Goal: Book appointment/travel/reservation

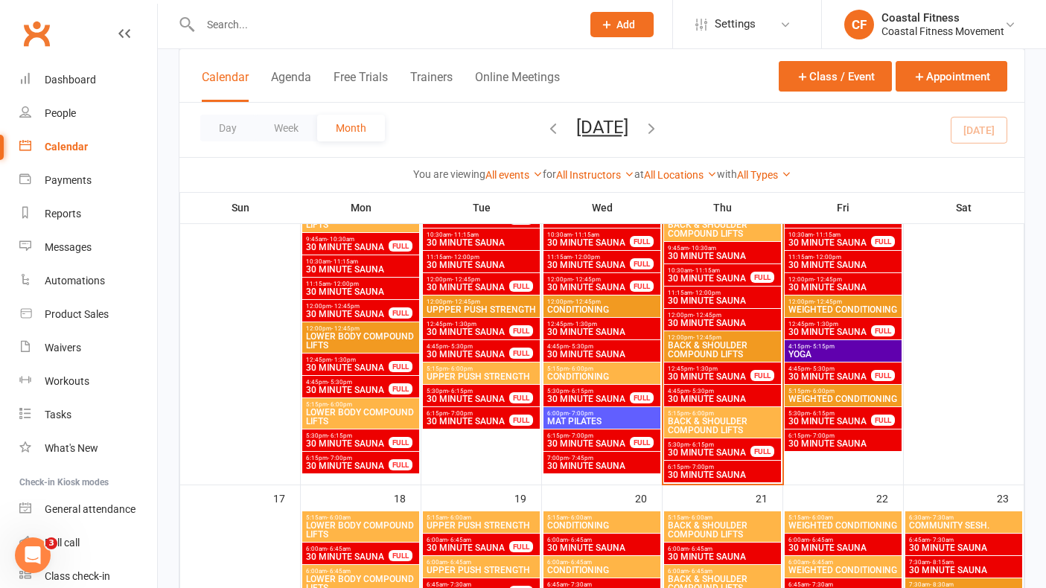
click at [742, 473] on span "30 MINUTE SAUNA" at bounding box center [722, 475] width 111 height 9
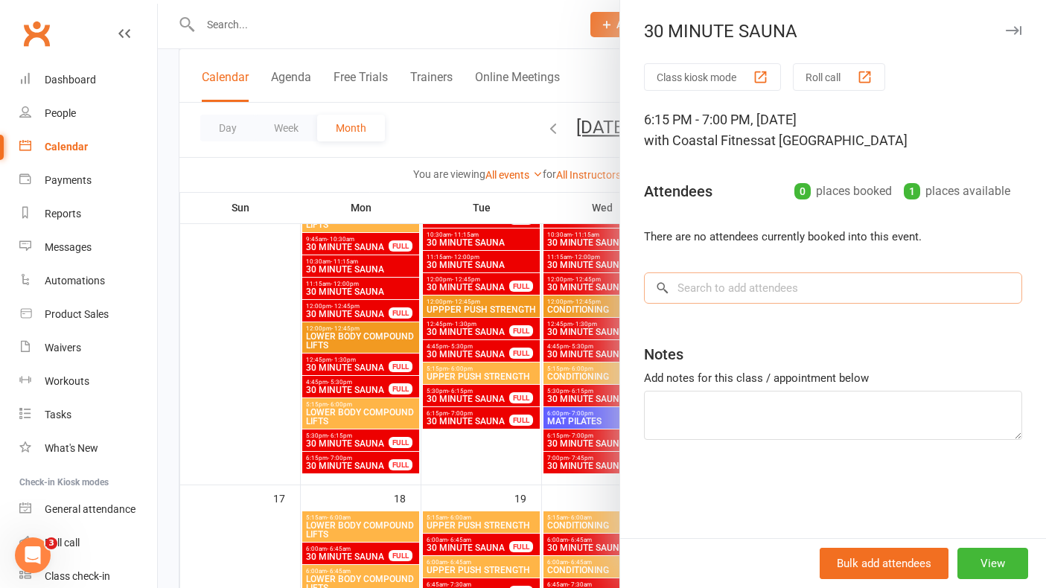
click at [730, 286] on input "search" at bounding box center [833, 288] width 378 height 31
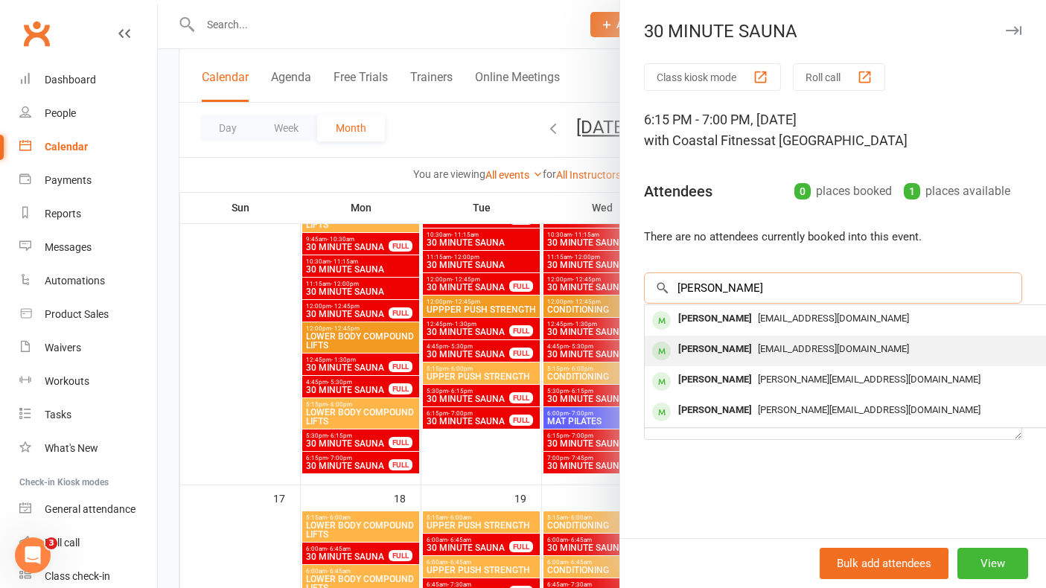
type input "[PERSON_NAME]"
click at [730, 346] on div "[PERSON_NAME]" at bounding box center [715, 350] width 86 height 22
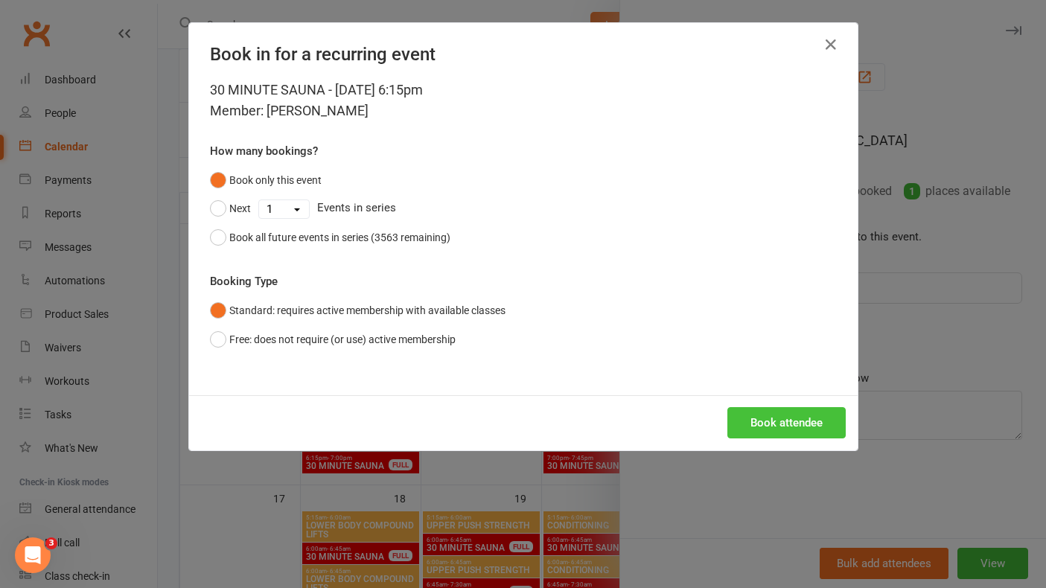
click at [792, 424] on button "Book attendee" at bounding box center [786, 422] width 118 height 31
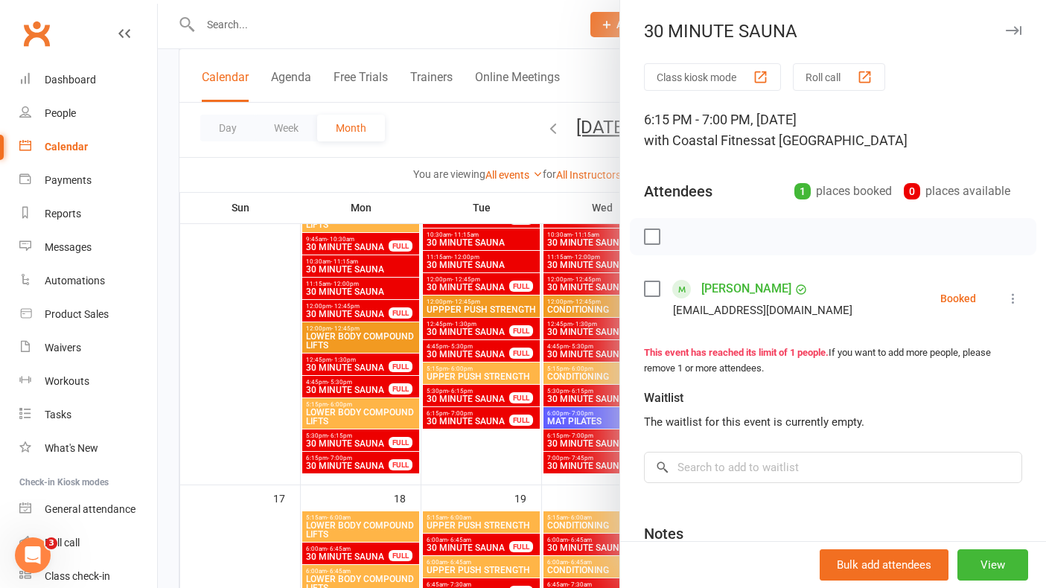
click at [1016, 35] on button "button" at bounding box center [1013, 31] width 18 height 18
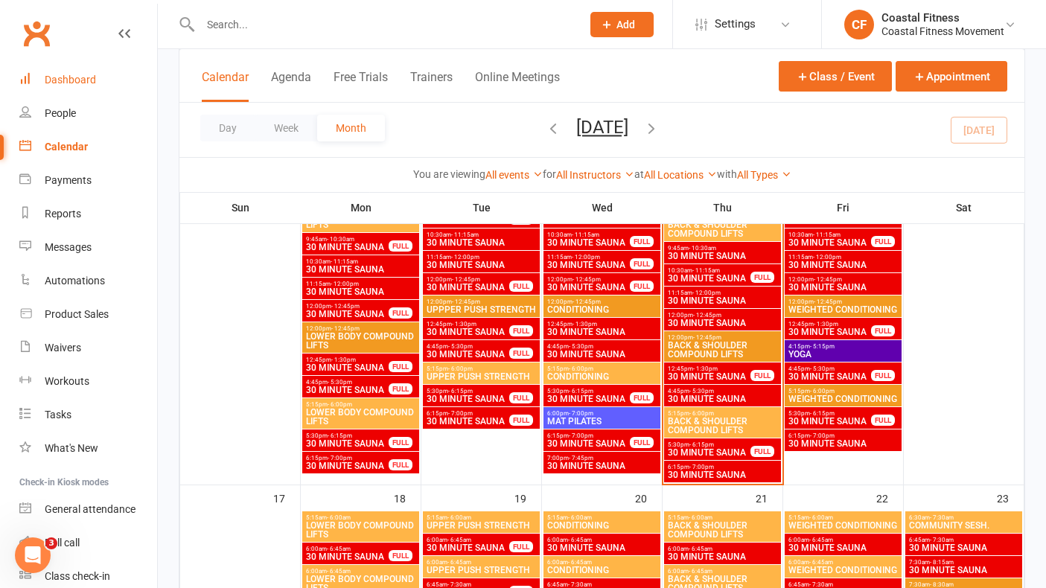
click at [67, 72] on link "Dashboard" at bounding box center [88, 80] width 138 height 34
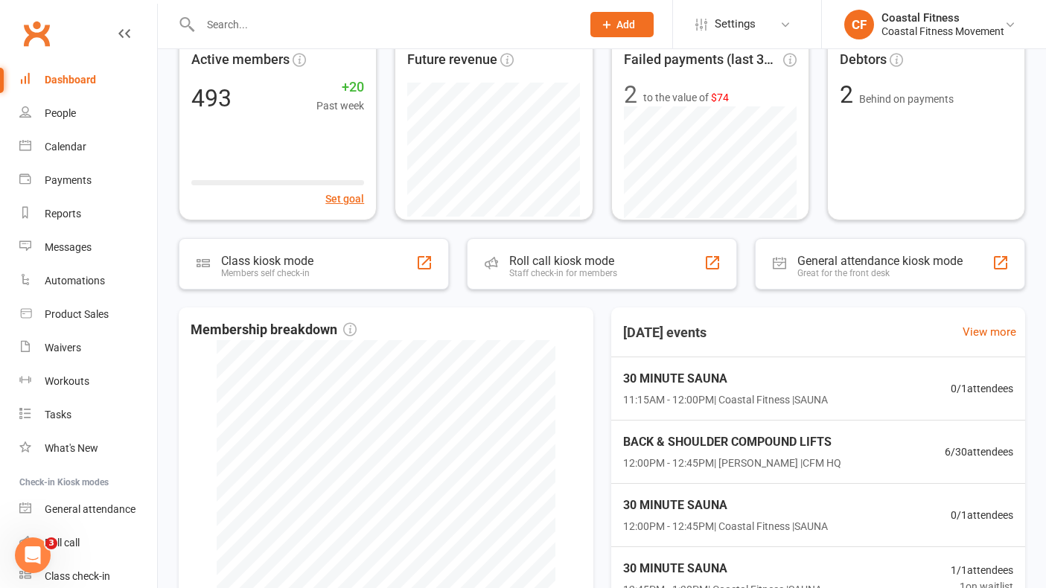
scroll to position [152, 0]
click at [712, 453] on span "12:00PM - 12:45PM | [PERSON_NAME] | CFM HQ" at bounding box center [730, 461] width 223 height 17
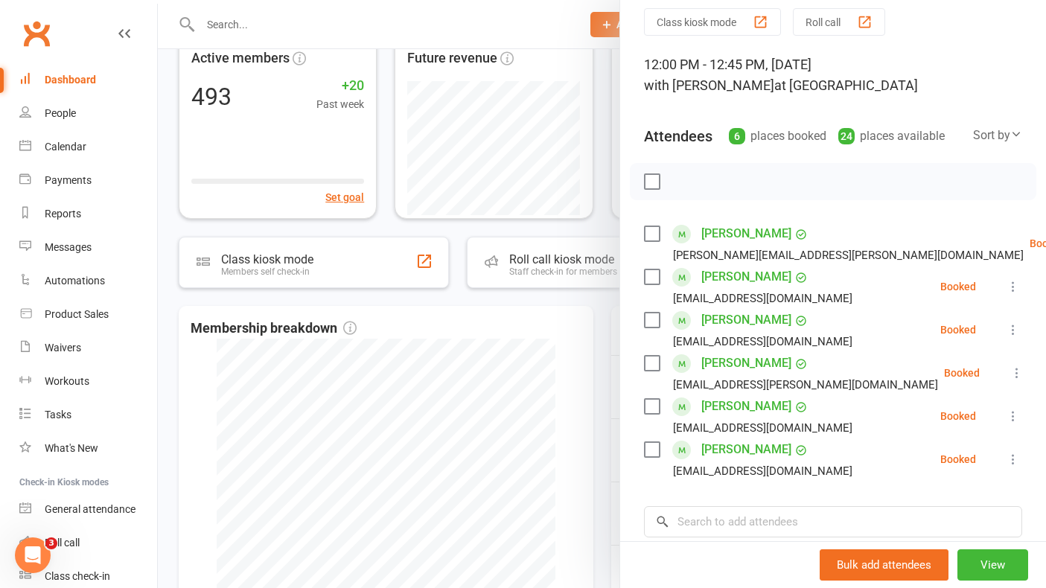
scroll to position [57, 0]
click at [718, 526] on input "search" at bounding box center [833, 520] width 378 height 31
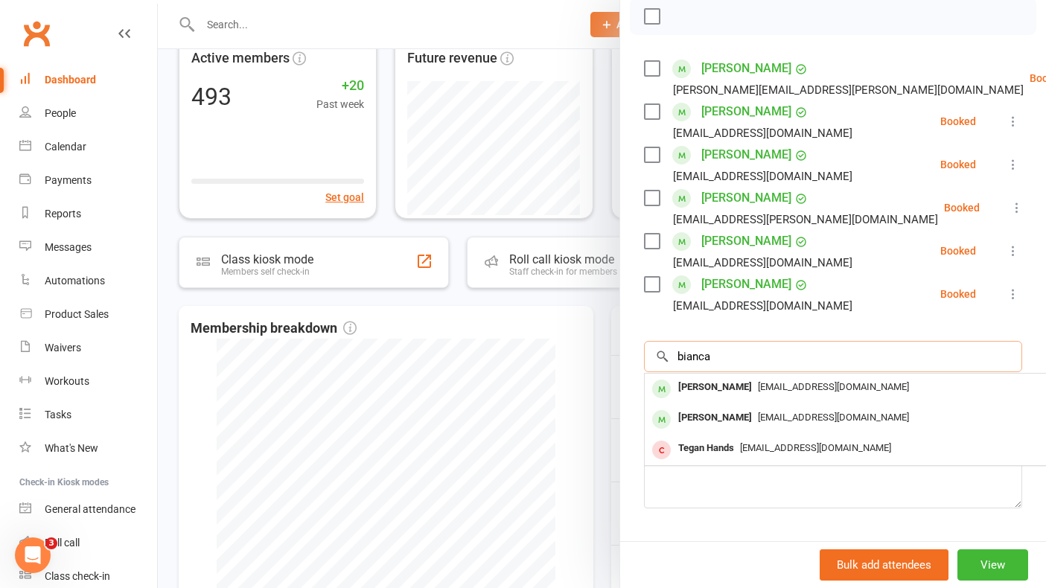
scroll to position [234, 0]
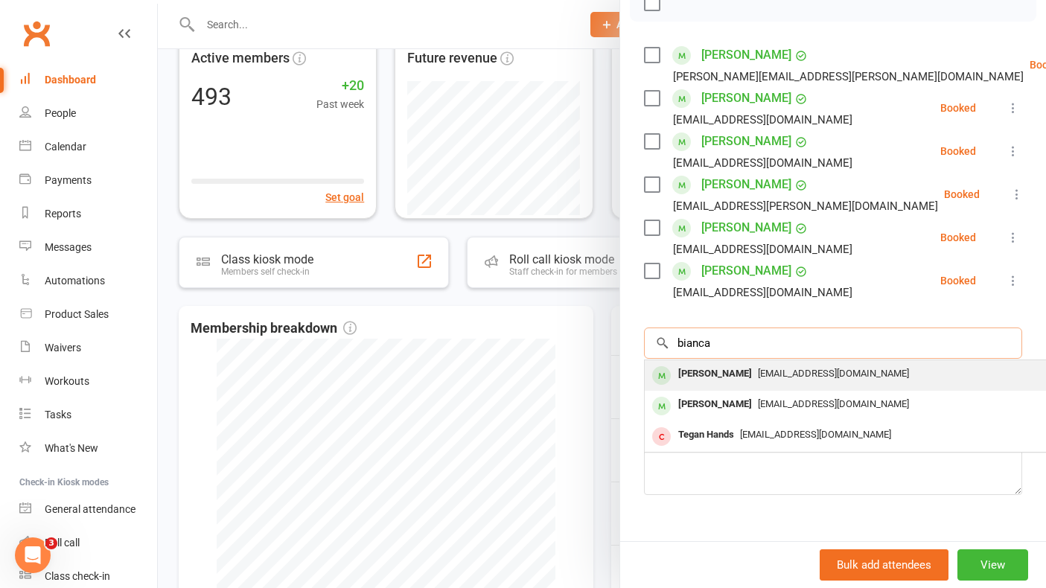
type input "bianca"
click at [758, 377] on span "[EMAIL_ADDRESS][DOMAIN_NAME]" at bounding box center [833, 373] width 151 height 11
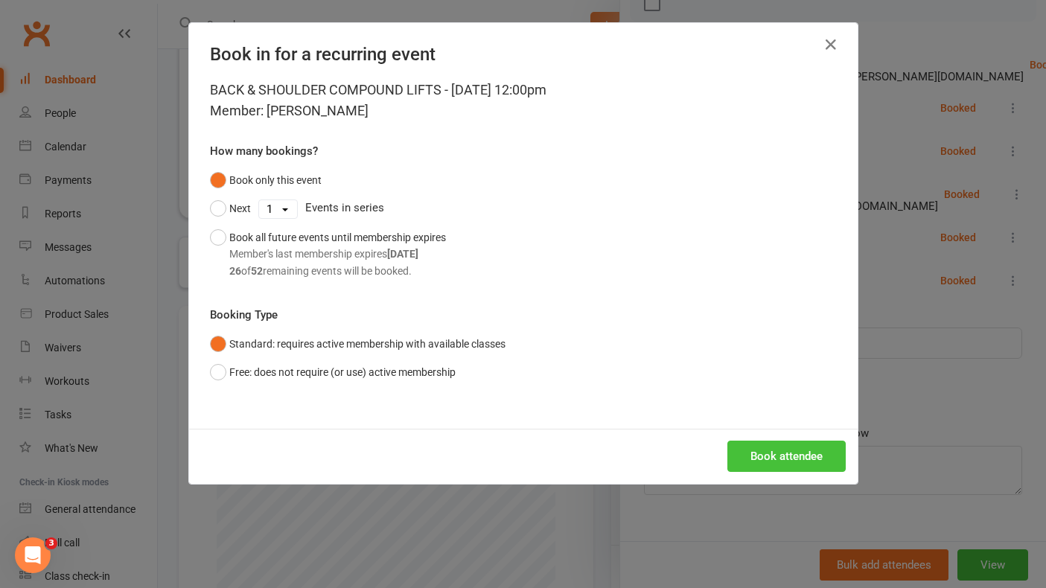
click at [775, 456] on button "Book attendee" at bounding box center [786, 456] width 118 height 31
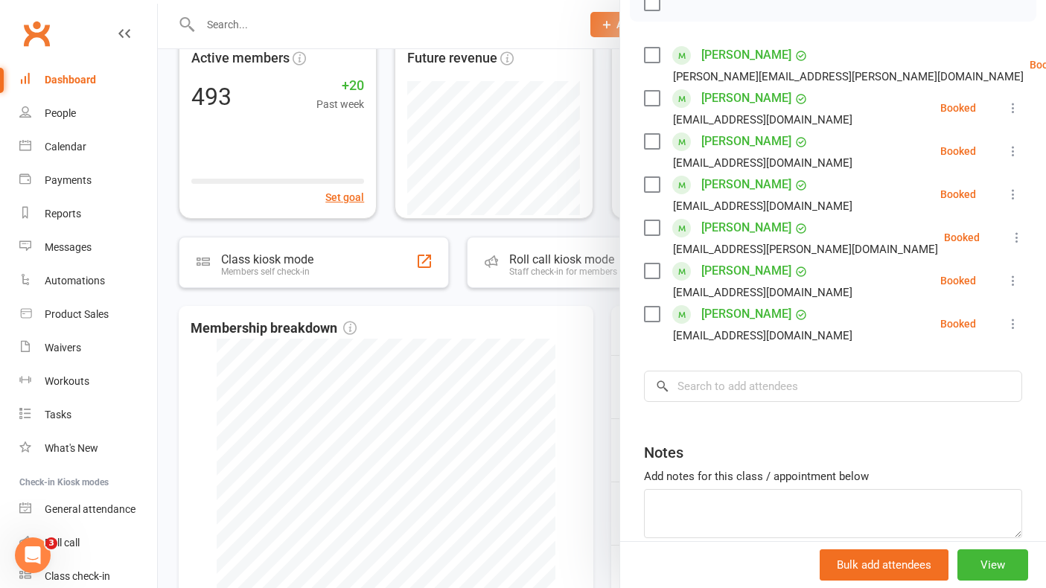
scroll to position [151, 0]
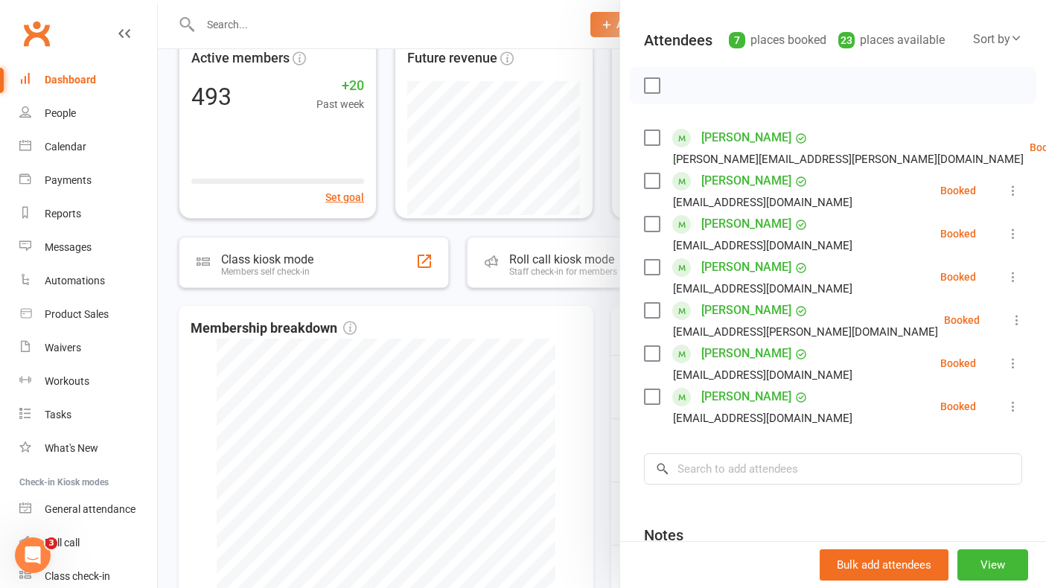
click at [1018, 280] on icon at bounding box center [1013, 277] width 15 height 15
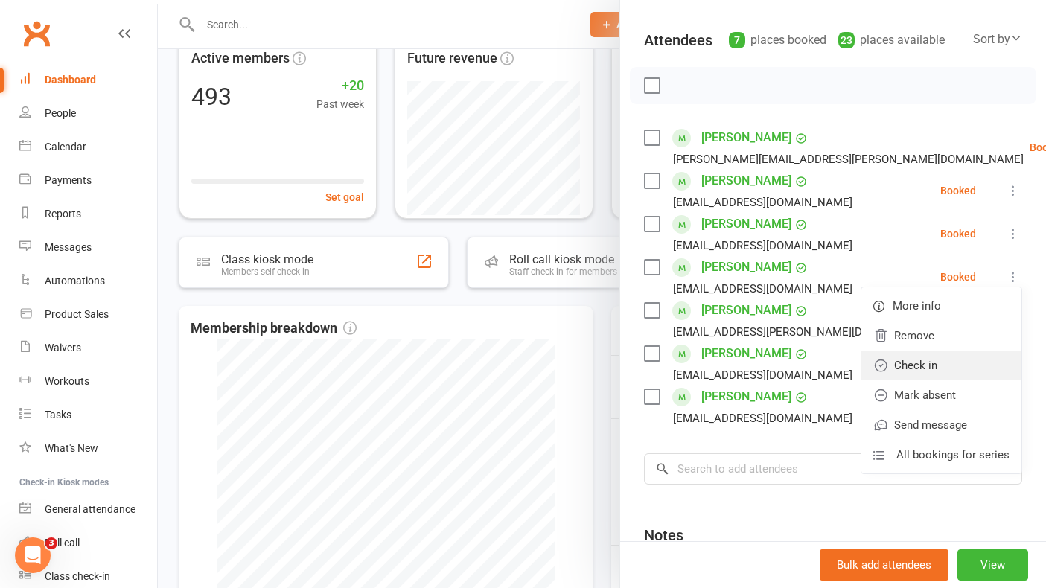
click at [934, 375] on link "Check in" at bounding box center [941, 366] width 160 height 30
